Goal: Find specific page/section: Find specific page/section

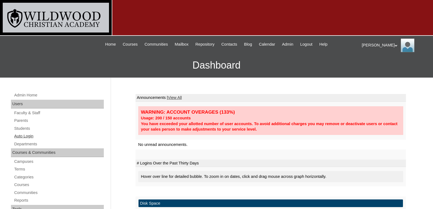
click at [26, 134] on link "Auto Login" at bounding box center [59, 136] width 90 height 7
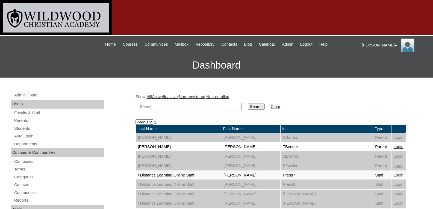
click at [146, 106] on input "text" at bounding box center [190, 106] width 103 height 7
type input "mcl"
click at [248, 104] on input "Search" at bounding box center [256, 107] width 17 height 6
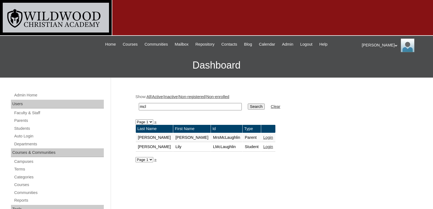
click at [263, 138] on link "Login" at bounding box center [268, 137] width 10 height 4
